Goal: Check status

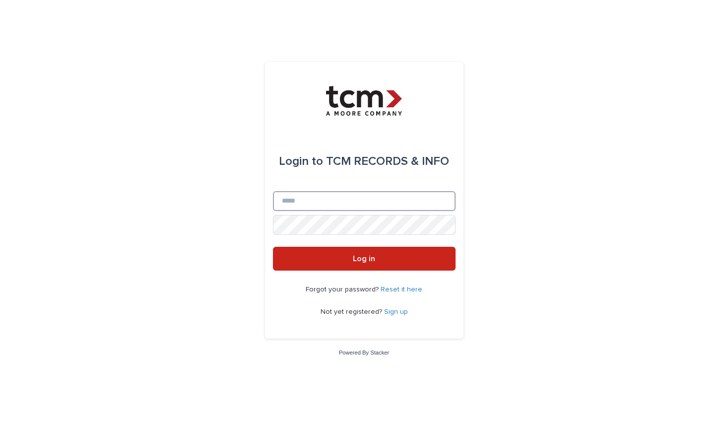
click at [353, 207] on input "Email" at bounding box center [364, 201] width 183 height 20
type input "**********"
click at [364, 259] on button "Log in" at bounding box center [364, 259] width 183 height 24
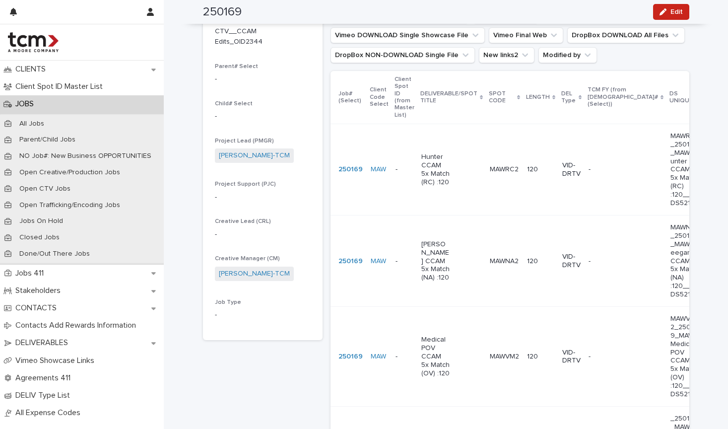
scroll to position [173, 0]
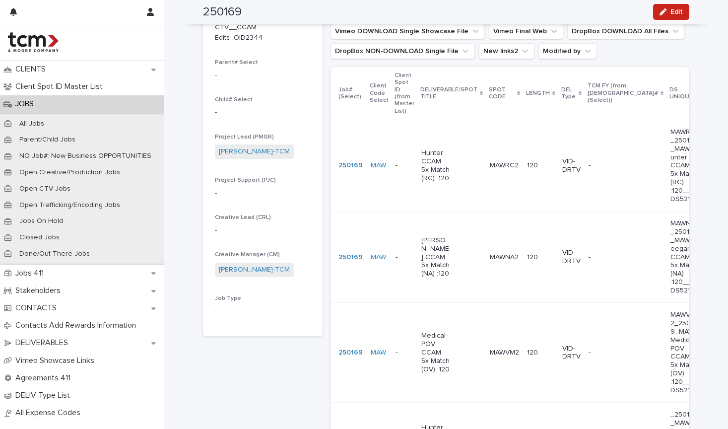
click at [395, 178] on td "-" at bounding box center [404, 165] width 26 height 91
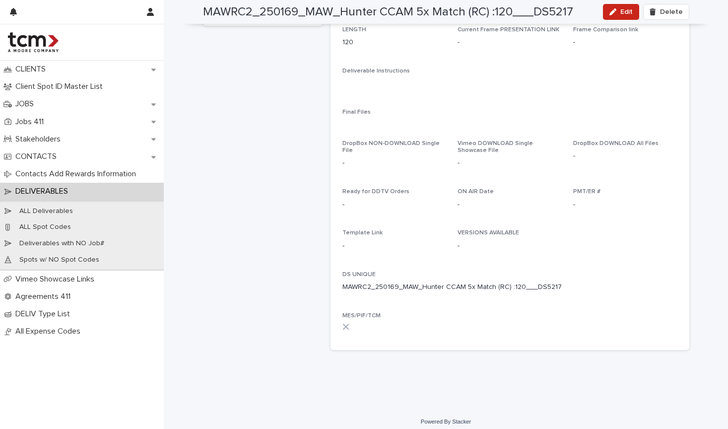
scroll to position [227, 0]
click at [314, 169] on div "MAWRC2_250169_MAW_Hunter CCAM 5x Match (RC) :120___DS5217 DELIVERABLE/SPOT TITL…" at bounding box center [263, 90] width 120 height 536
click at [391, 141] on span "DropBox NON-DOWNLOAD Single File" at bounding box center [390, 147] width 97 height 13
